Goal: Transaction & Acquisition: Purchase product/service

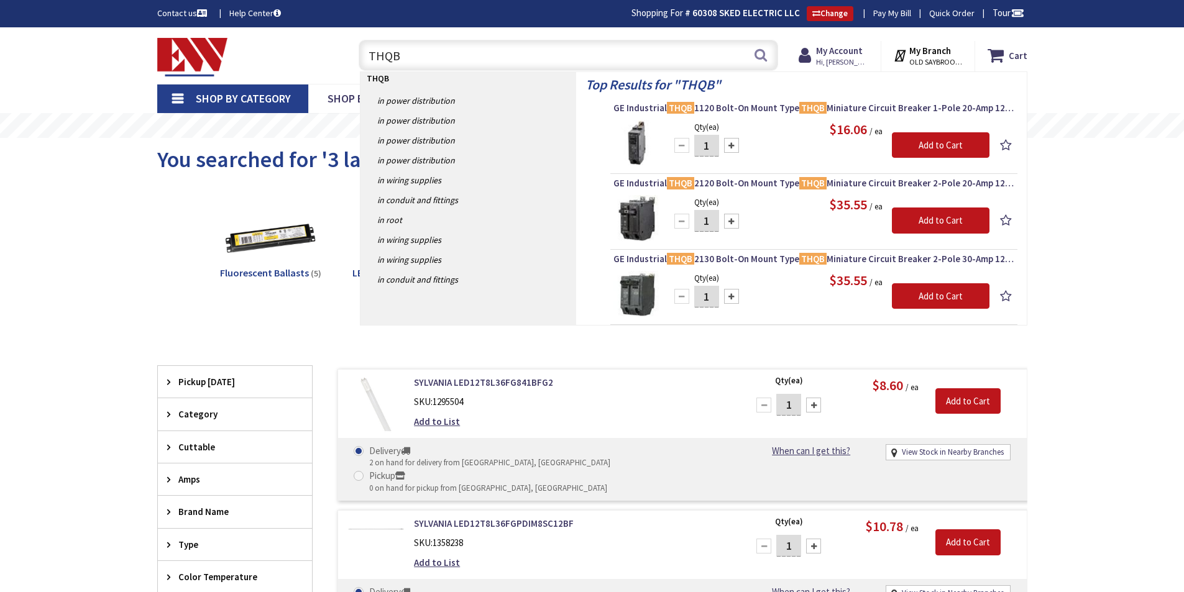
click at [407, 49] on input "THQB" at bounding box center [569, 55] width 420 height 31
type input "T"
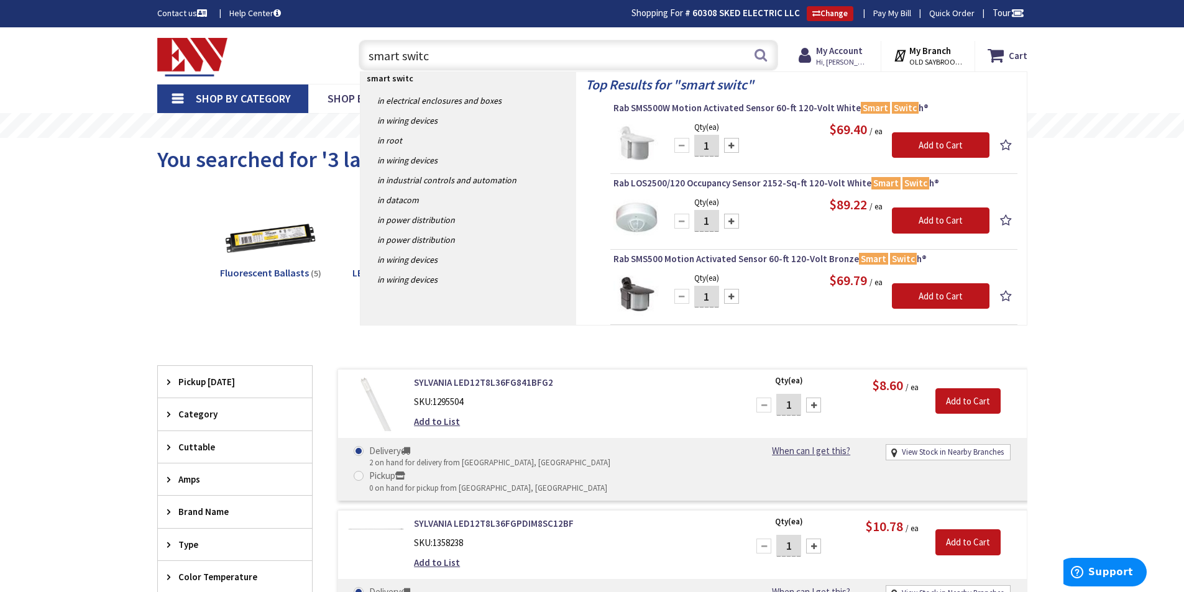
type input "smart switch"
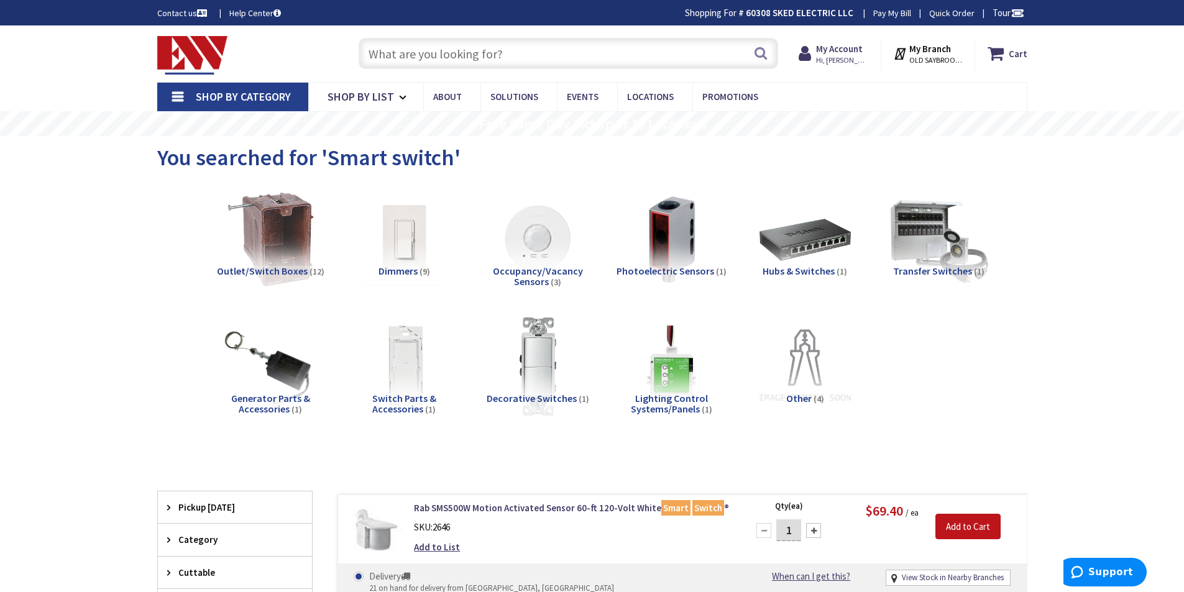
click at [449, 50] on input "text" at bounding box center [569, 53] width 420 height 31
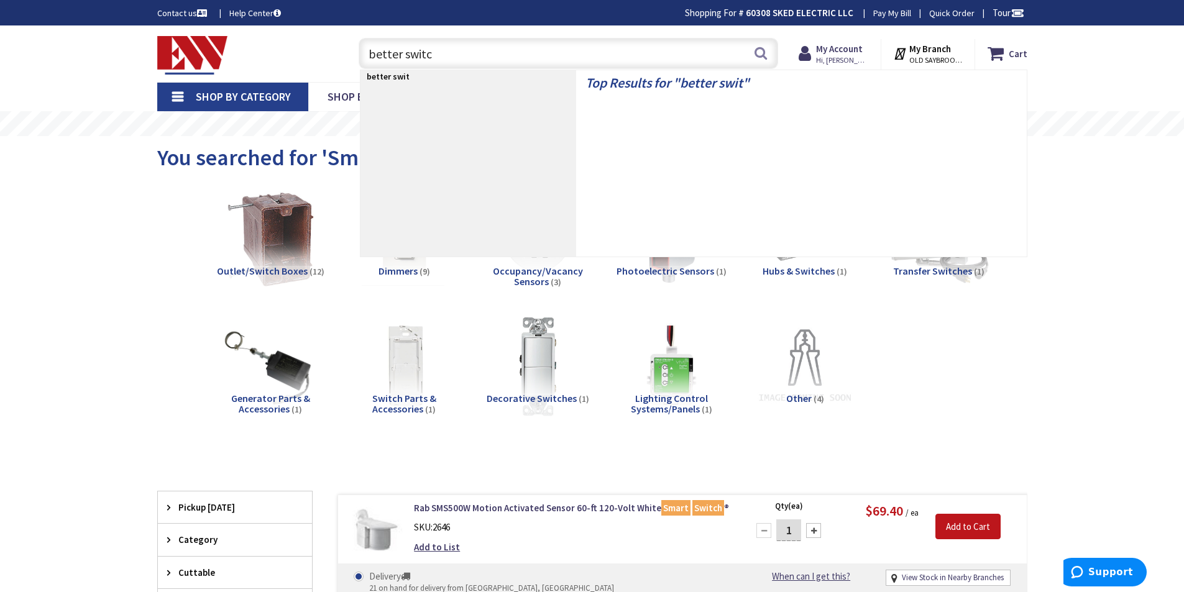
type input "better switch"
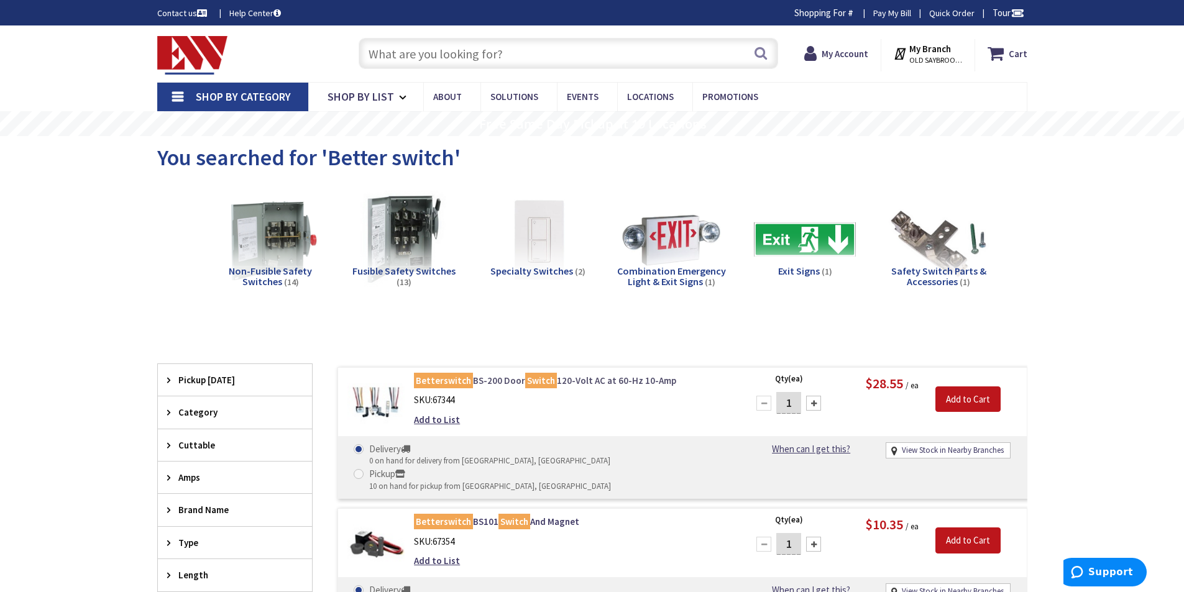
click at [494, 377] on link "Betterswitch BS-200 Door Switch 120-Volt AC at 60-Hz 10-Amp" at bounding box center [572, 380] width 316 height 13
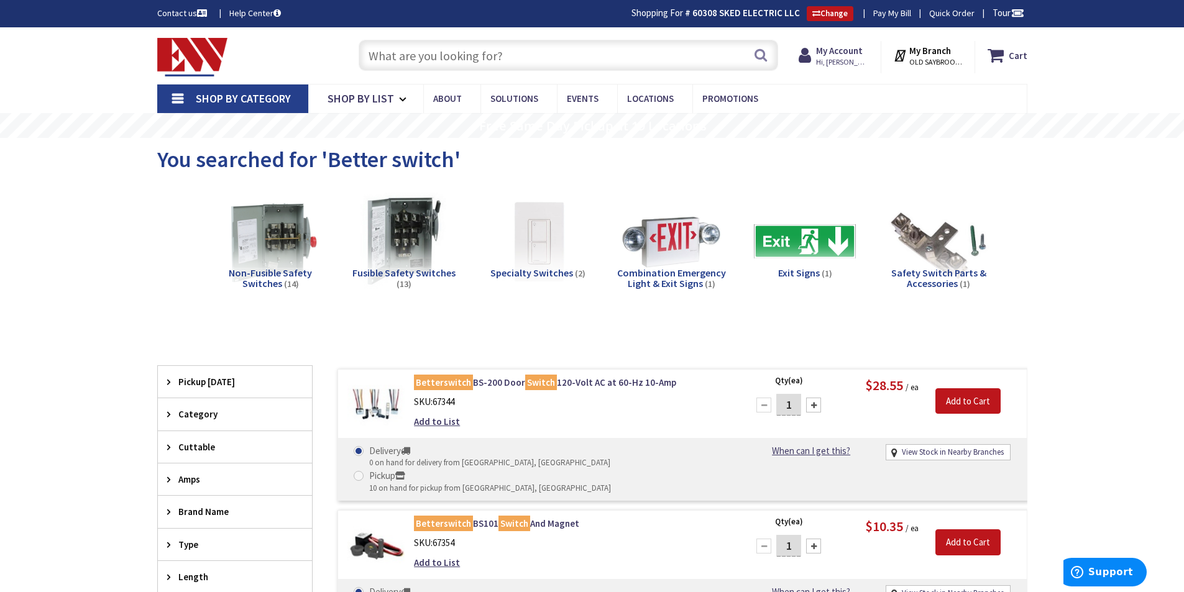
click at [544, 53] on input "text" at bounding box center [569, 55] width 420 height 31
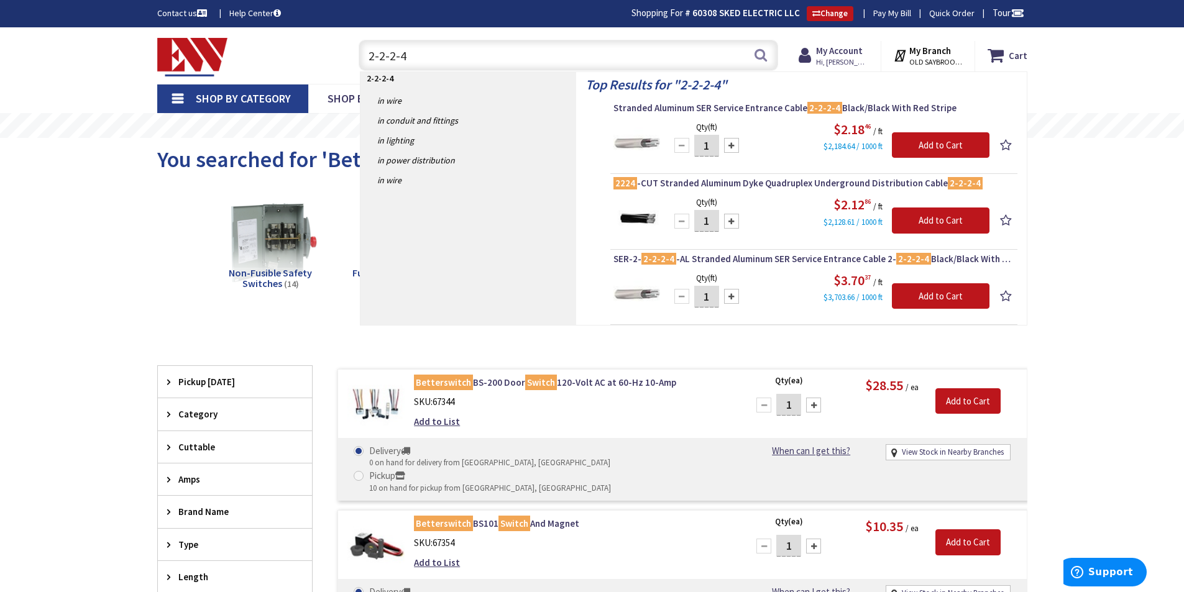
type input "2-2-2-4"
click at [711, 145] on input "1" at bounding box center [706, 146] width 25 height 22
type input "100"
click at [924, 146] on input "Add to Cart" at bounding box center [941, 145] width 98 height 26
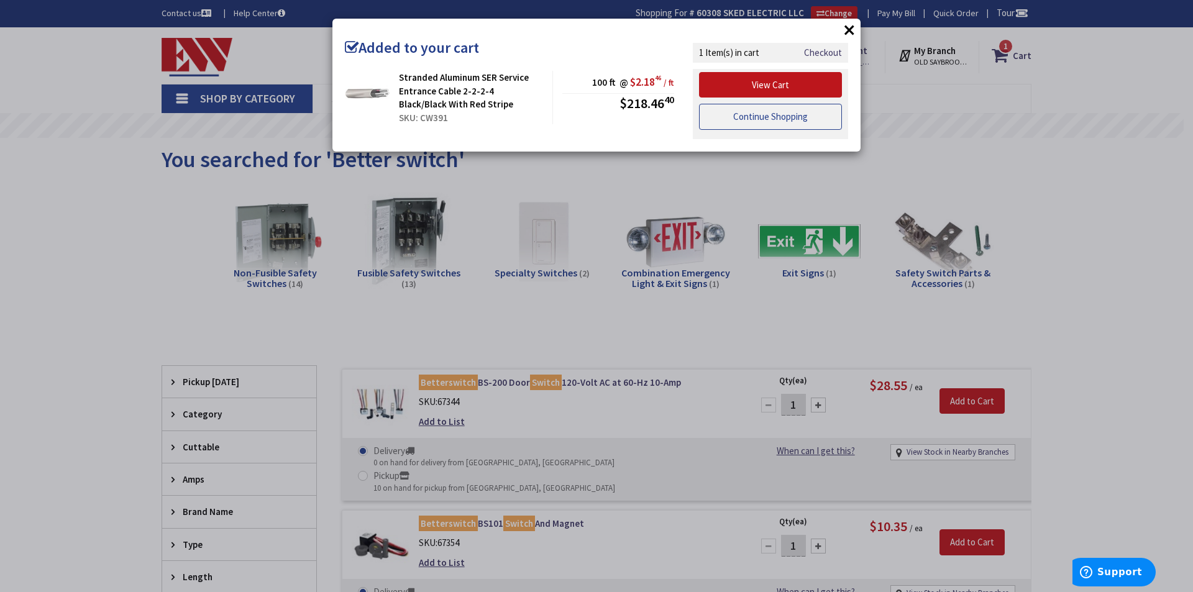
click at [773, 117] on link "Continue Shopping" at bounding box center [770, 117] width 143 height 26
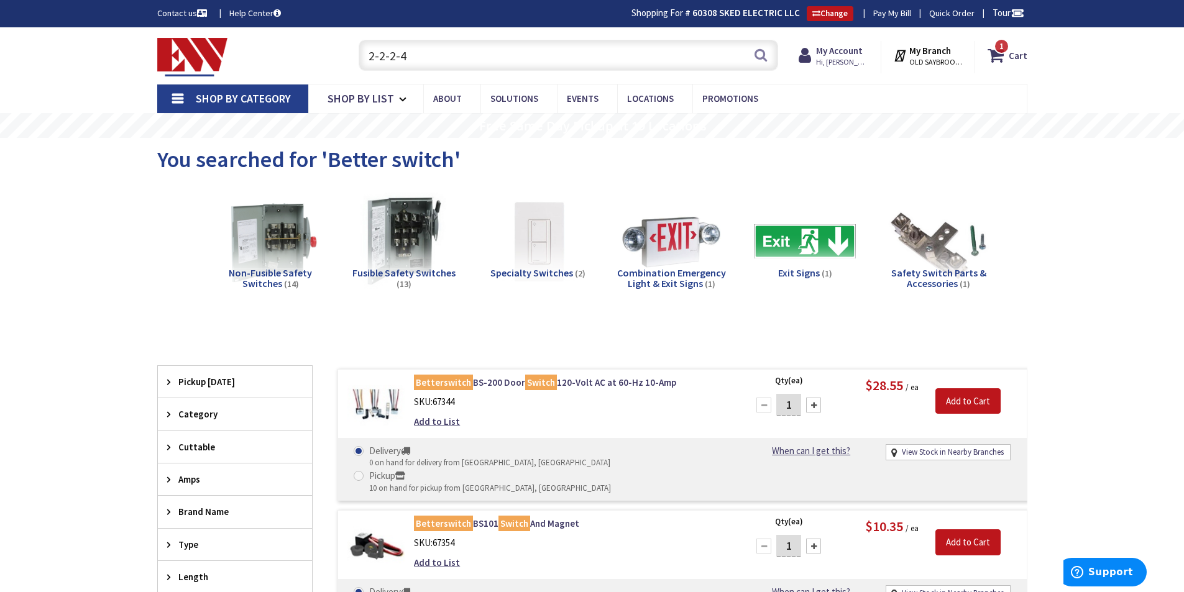
click at [553, 52] on input "2-2-2-4" at bounding box center [569, 55] width 420 height 31
type input "2"
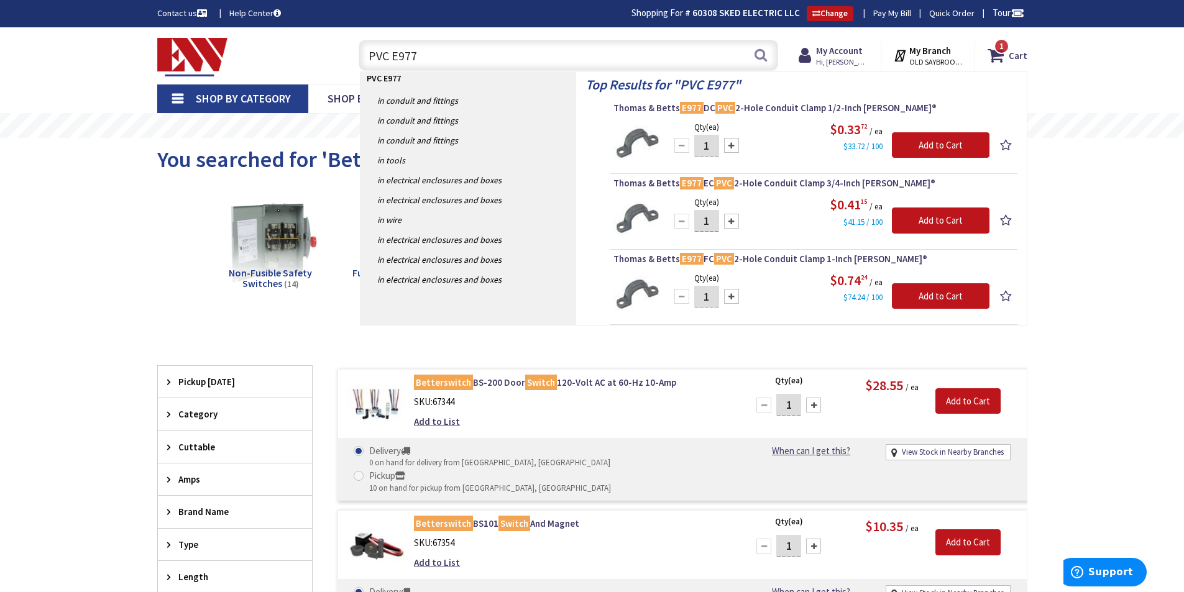
type input "PVC E977"
click at [712, 145] on input "1" at bounding box center [706, 146] width 25 height 22
type input "50"
click at [947, 141] on input "Add to Cart" at bounding box center [941, 145] width 98 height 26
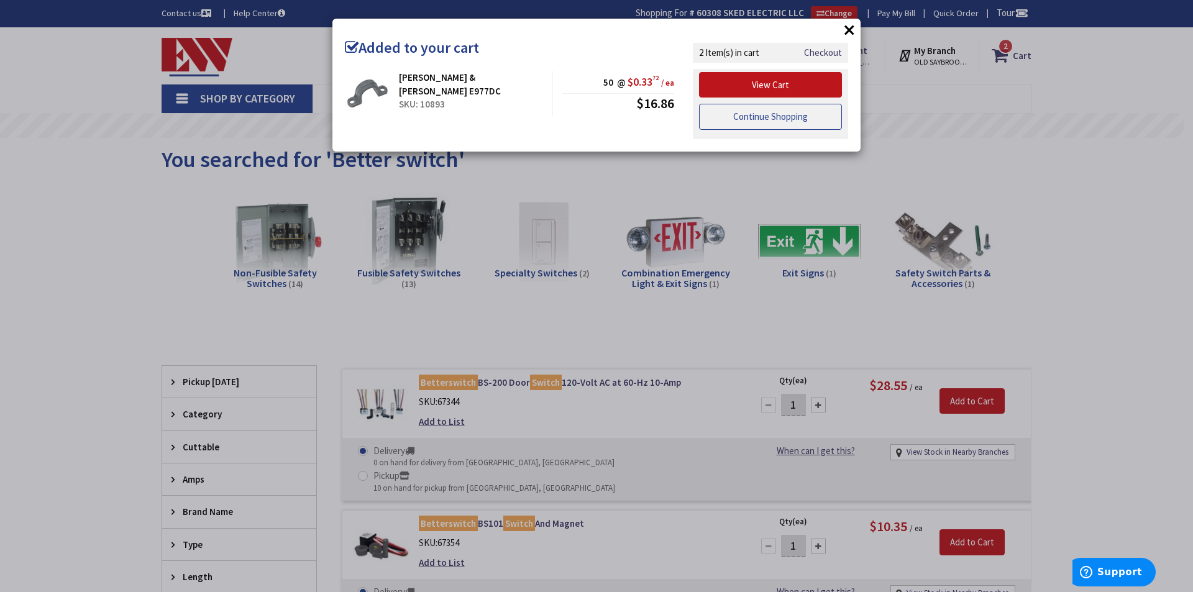
click at [758, 117] on link "Continue Shopping" at bounding box center [770, 117] width 143 height 26
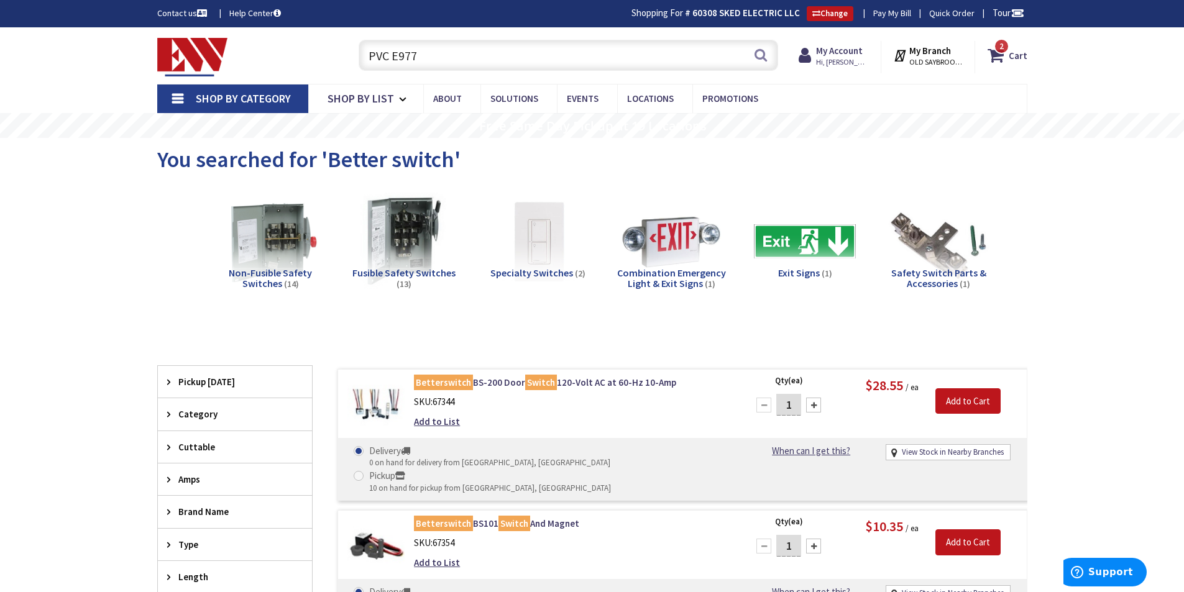
click at [443, 57] on input "PVC E977" at bounding box center [569, 55] width 420 height 31
type input "P"
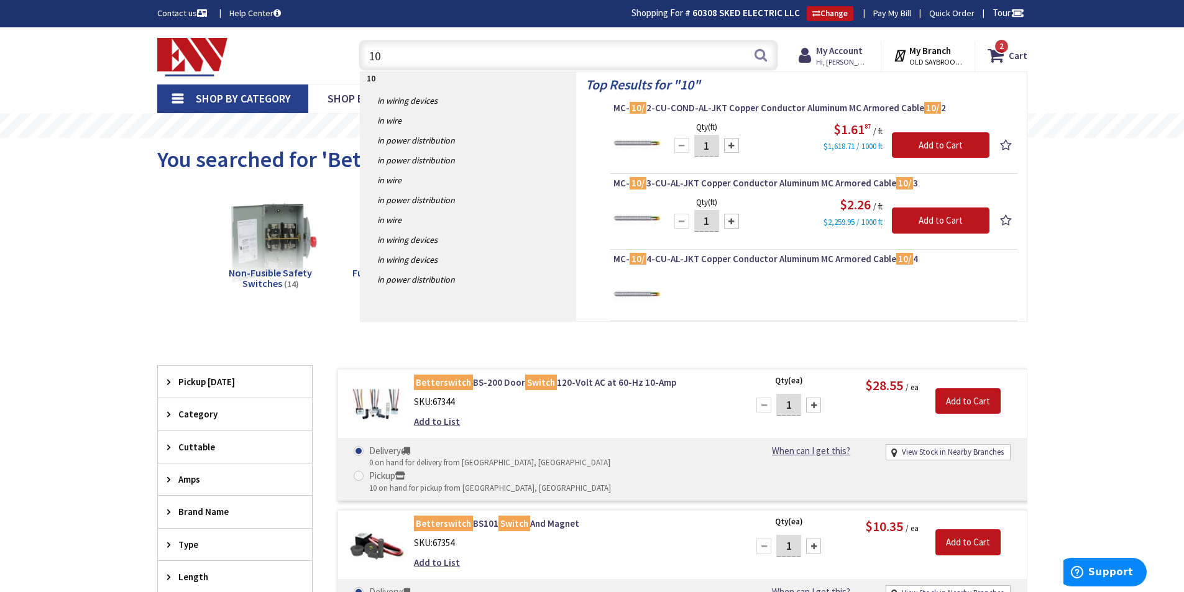
type input "1"
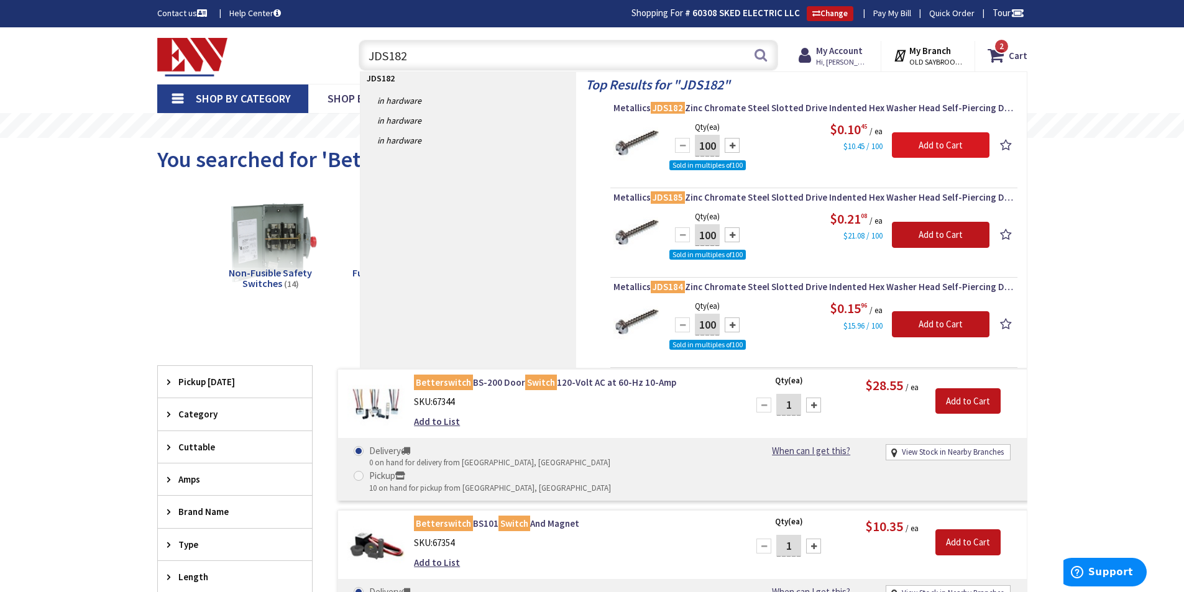
type input "JDS182"
click at [948, 144] on input "Add to Cart" at bounding box center [941, 145] width 98 height 26
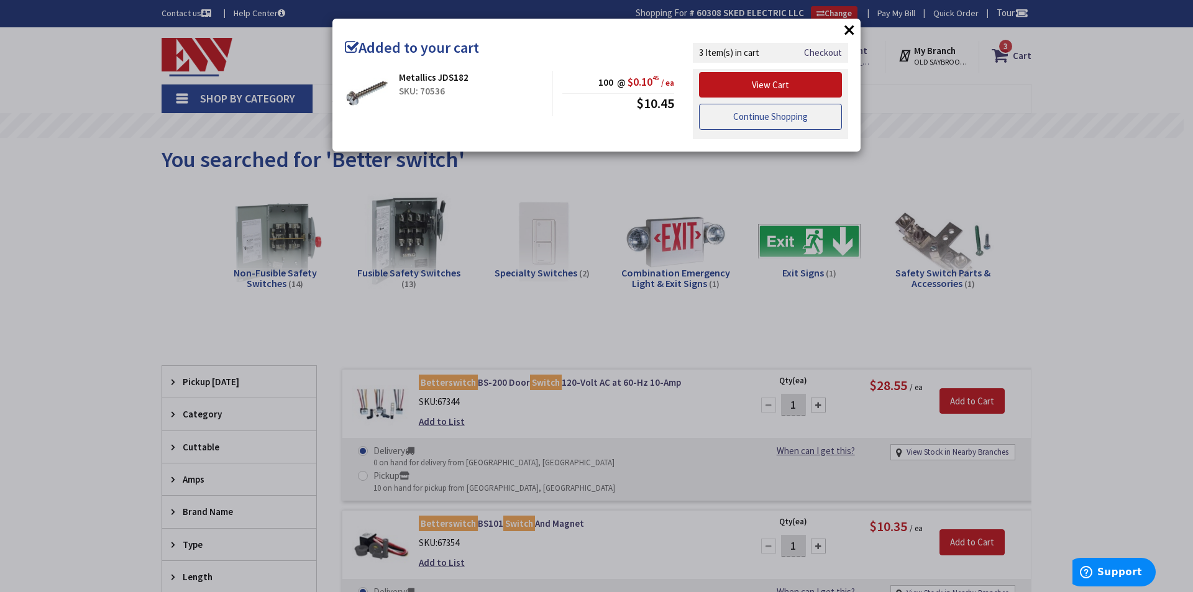
click at [776, 117] on link "Continue Shopping" at bounding box center [770, 117] width 143 height 26
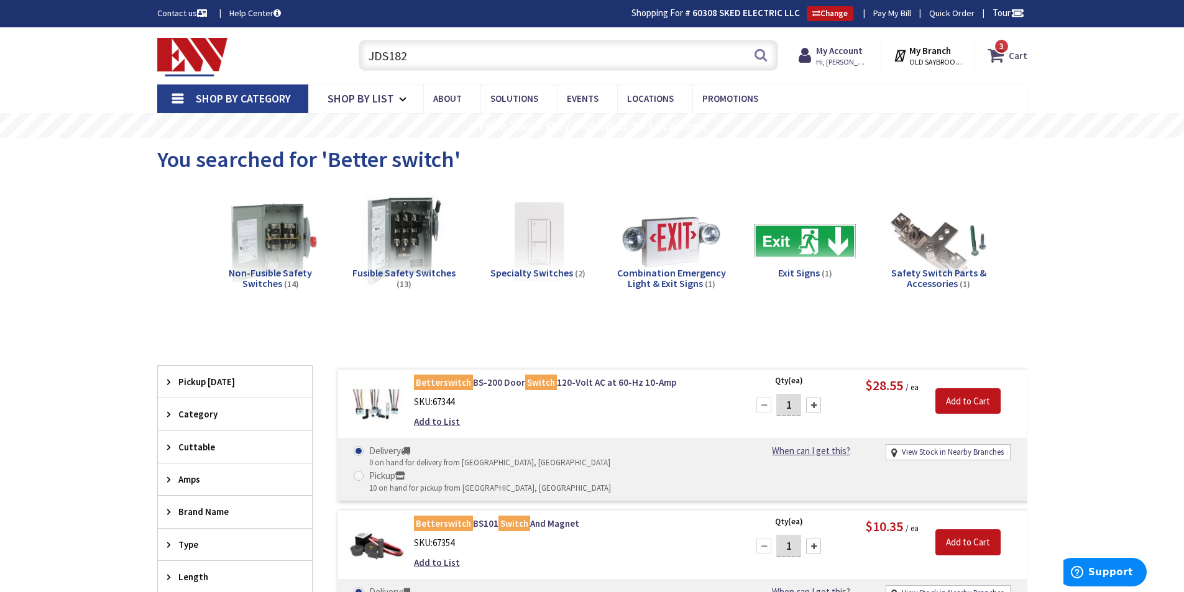
click at [994, 48] on icon at bounding box center [998, 55] width 21 height 22
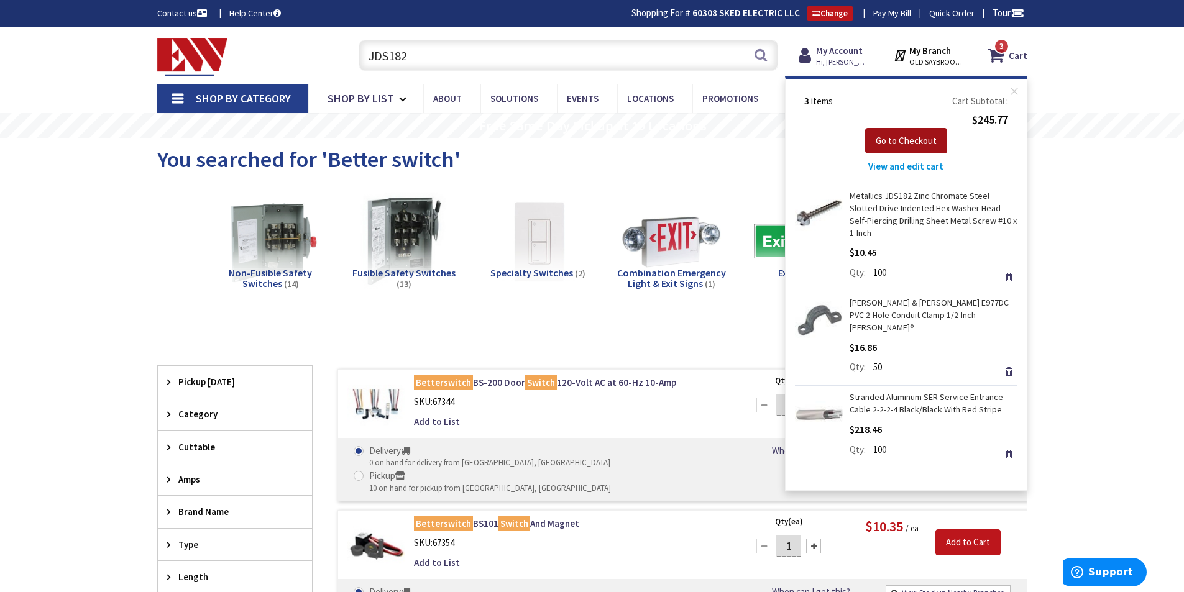
click at [913, 140] on span "Go to Checkout" at bounding box center [906, 141] width 61 height 12
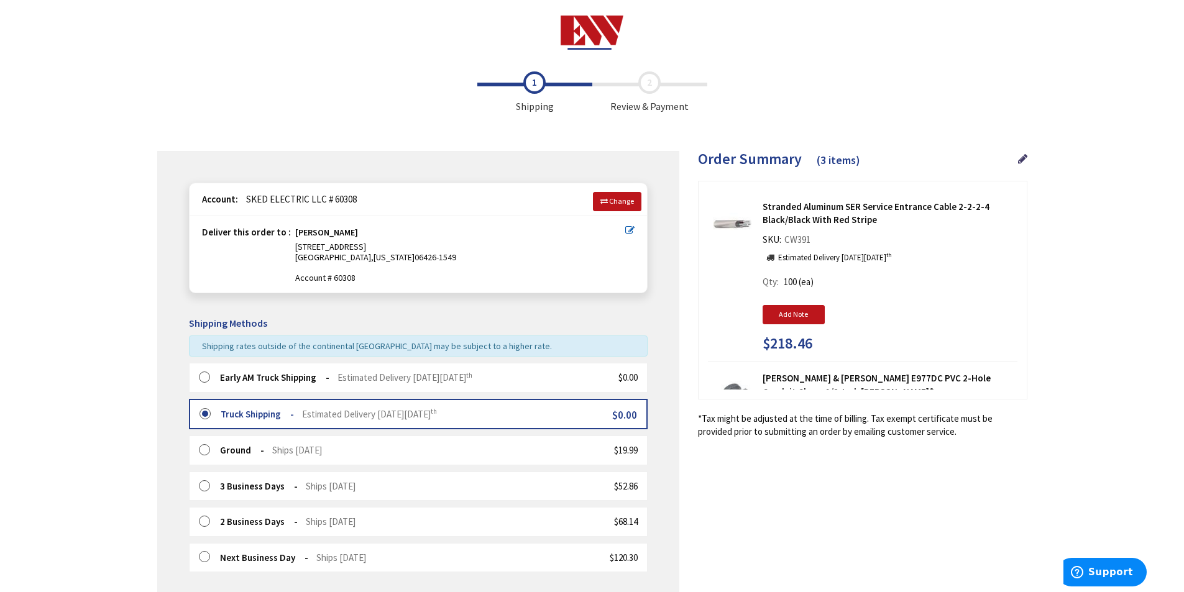
click at [204, 374] on label at bounding box center [208, 378] width 19 height 12
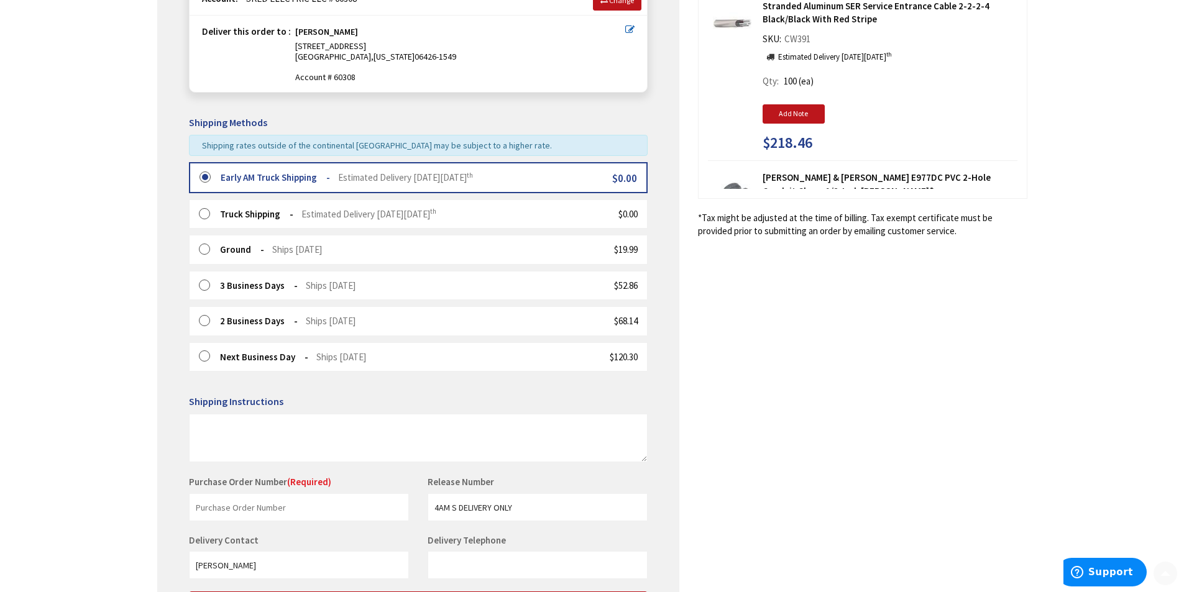
scroll to position [249, 0]
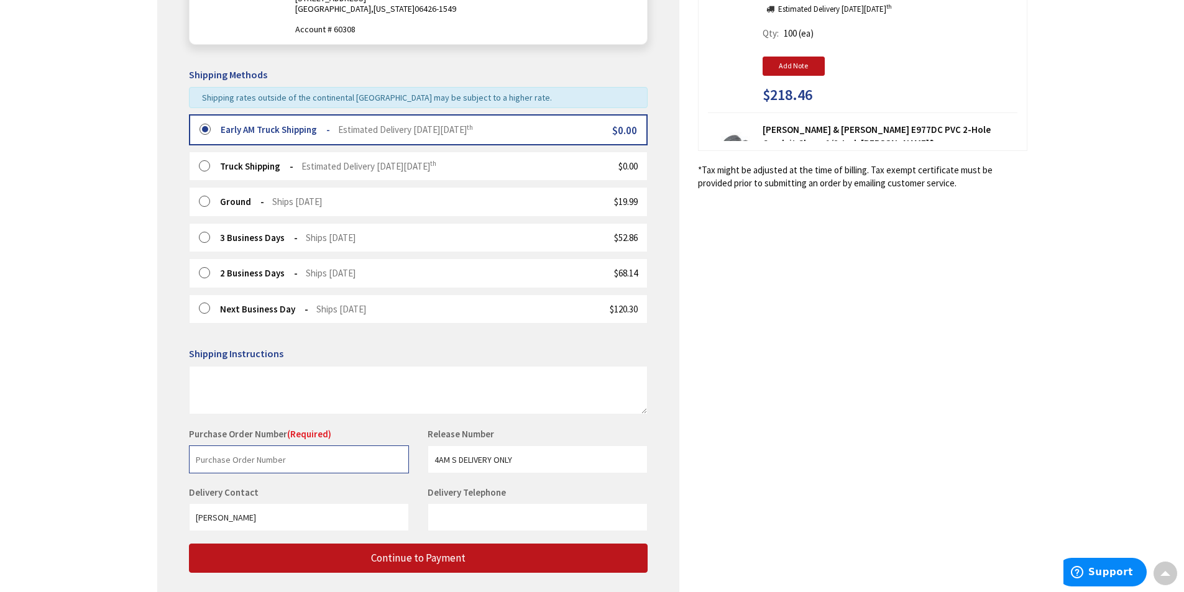
click at [267, 462] on input "text" at bounding box center [299, 460] width 220 height 28
type input "HP/Ball"
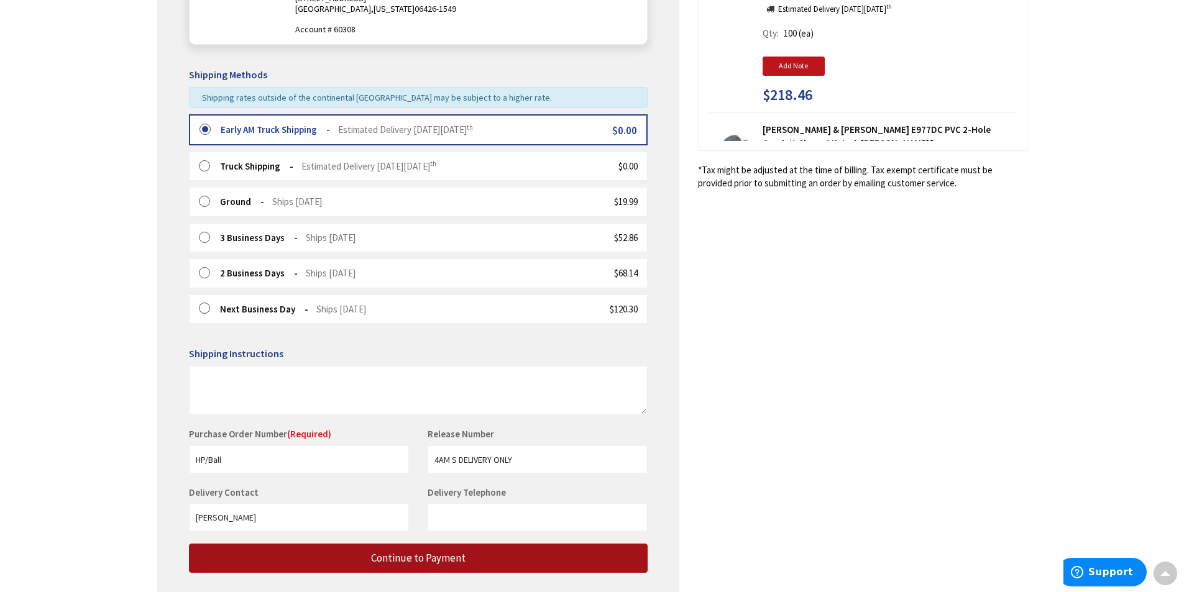
click at [394, 559] on span "Continue to Payment" at bounding box center [418, 558] width 94 height 14
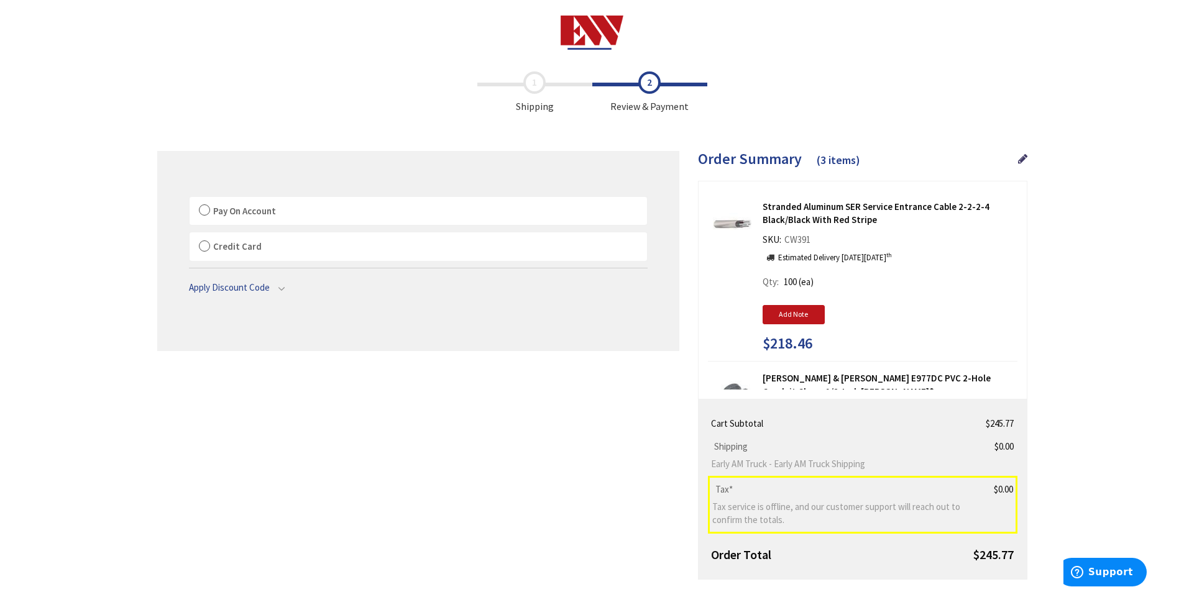
click at [204, 208] on label "Pay On Account" at bounding box center [418, 211] width 457 height 29
click at [190, 200] on input "Pay On Account" at bounding box center [190, 200] width 0 height 0
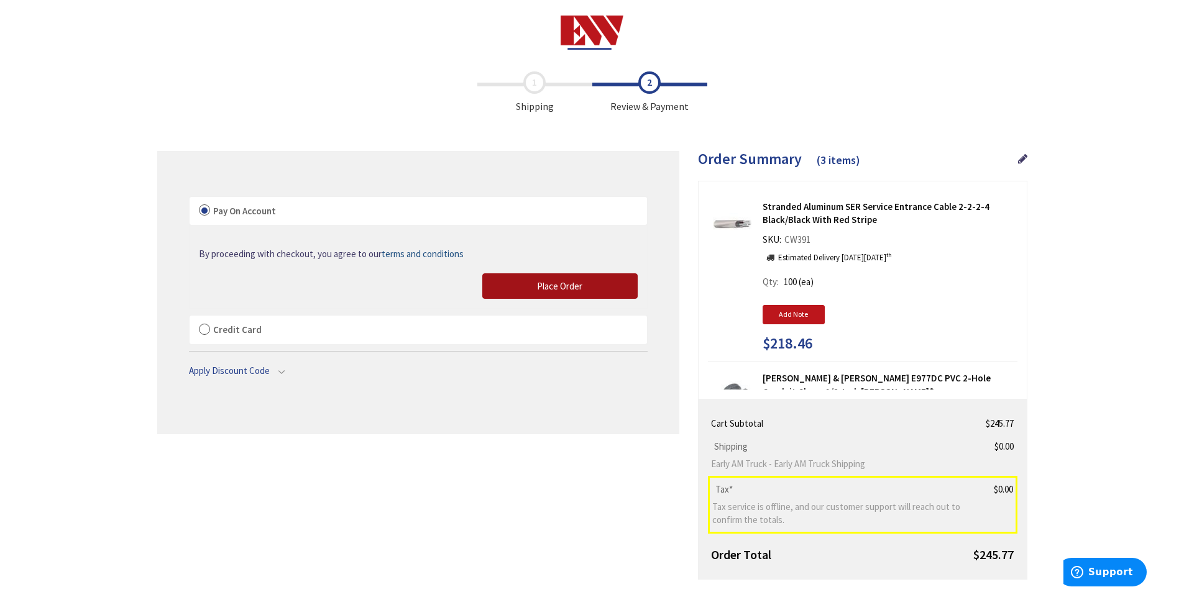
click at [563, 285] on span "Place Order" at bounding box center [559, 286] width 45 height 12
